Goal: Task Accomplishment & Management: Manage account settings

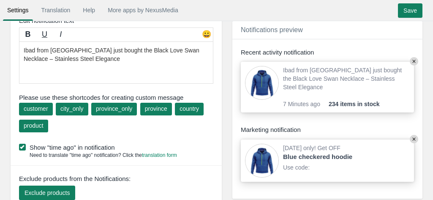
scroll to position [115, 0]
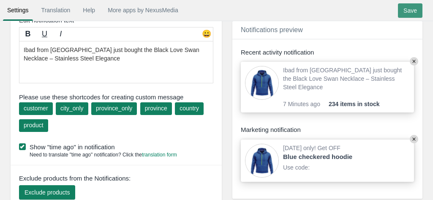
click at [411, 9] on input "Save" at bounding box center [410, 10] width 24 height 14
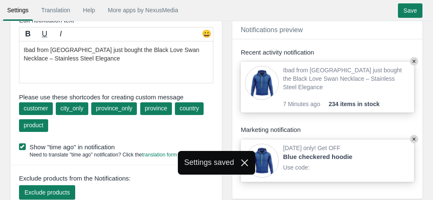
click at [286, 10] on div "Settings Translation Help More apps by NexusMedia • • • Save" at bounding box center [216, 12] width 430 height 14
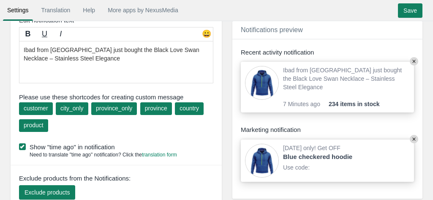
click at [231, 1] on div "Settings Translation Help More apps by NexusMedia • • • Save" at bounding box center [216, 10] width 433 height 21
click at [367, 88] on div "Ibad from [GEOGRAPHIC_DATA] just bought the Black Love Swan Necklace – Stainles…" at bounding box center [346, 83] width 127 height 34
click at [320, 102] on span "7 Minutes ago" at bounding box center [306, 104] width 46 height 8
click at [345, 101] on span "234 items in stock" at bounding box center [354, 104] width 51 height 8
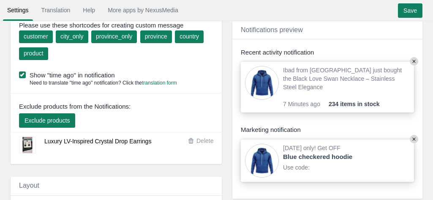
scroll to position [187, 0]
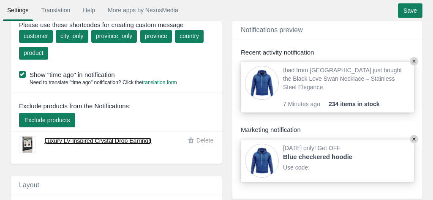
click at [93, 138] on link "Luxury LV-Inspired Crystal Drop Earrings" at bounding box center [97, 140] width 107 height 7
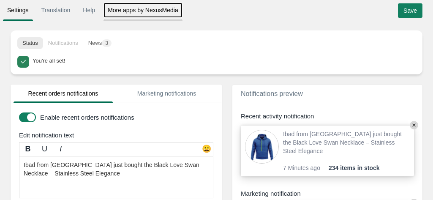
click at [139, 10] on link "More apps by NexusMedia" at bounding box center [142, 10] width 79 height 15
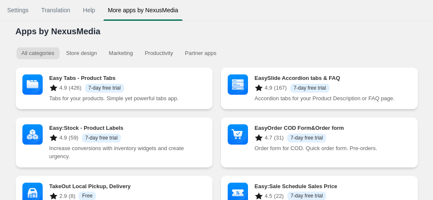
click at [177, 96] on p "Tabs for your products. Simple yet powerful tabs app." at bounding box center [127, 98] width 156 height 8
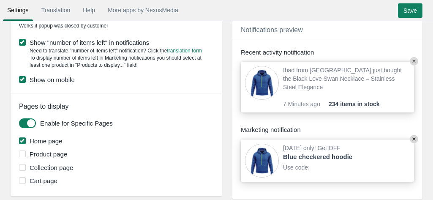
scroll to position [736, 0]
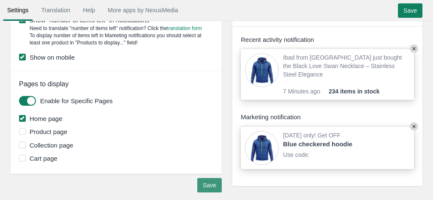
click at [213, 181] on input "Save" at bounding box center [209, 185] width 24 height 14
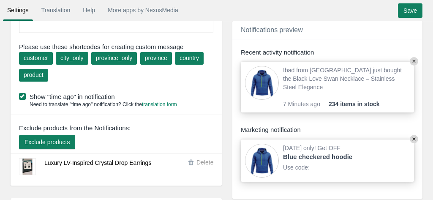
scroll to position [0, 0]
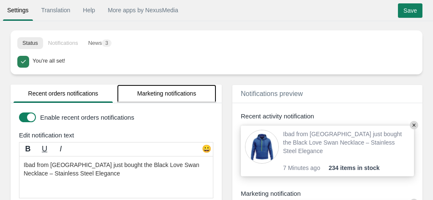
click at [158, 95] on link "Marketing notifications" at bounding box center [166, 93] width 99 height 18
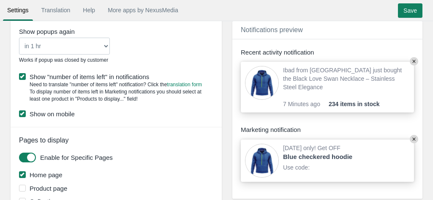
scroll to position [763, 0]
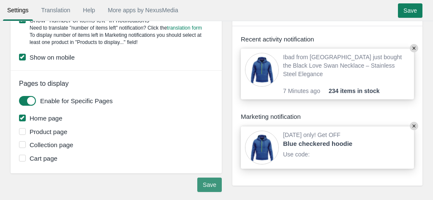
click at [211, 179] on input "Save" at bounding box center [209, 184] width 24 height 14
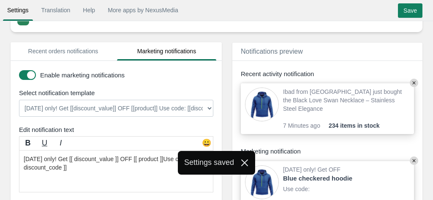
scroll to position [0, 0]
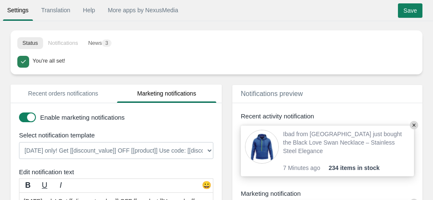
click at [212, 82] on body "Settings Translation Help More apps by NexusMedia • • • Save Translation Help M…" at bounding box center [216, 100] width 433 height 200
click at [319, 170] on span "7 Minutes ago" at bounding box center [306, 167] width 46 height 8
click at [361, 88] on header "Notifications preview Show" at bounding box center [327, 94] width 190 height 18
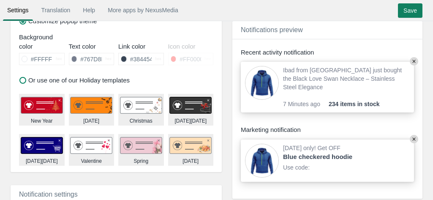
scroll to position [293, 0]
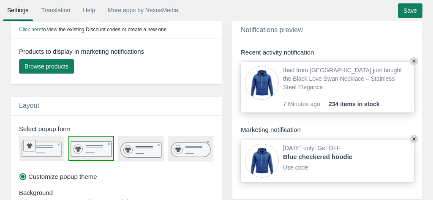
click at [49, 142] on rect at bounding box center [41, 148] width 39 height 15
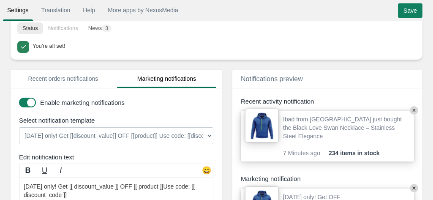
scroll to position [0, 0]
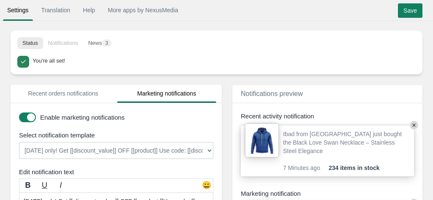
click at [216, 62] on div "You're all set!" at bounding box center [223, 60] width 381 height 9
click at [388, 81] on body "Settings Translation Help More apps by NexusMedia • • • Save Translation Help M…" at bounding box center [216, 100] width 433 height 200
drag, startPoint x: 388, startPoint y: 81, endPoint x: 406, endPoint y: -39, distance: 121.4
click at [406, 0] on html "Settings Translation Help More apps by NexusMedia • • • Save Translation Help M…" at bounding box center [216, 100] width 433 height 200
